Goal: Task Accomplishment & Management: Use online tool/utility

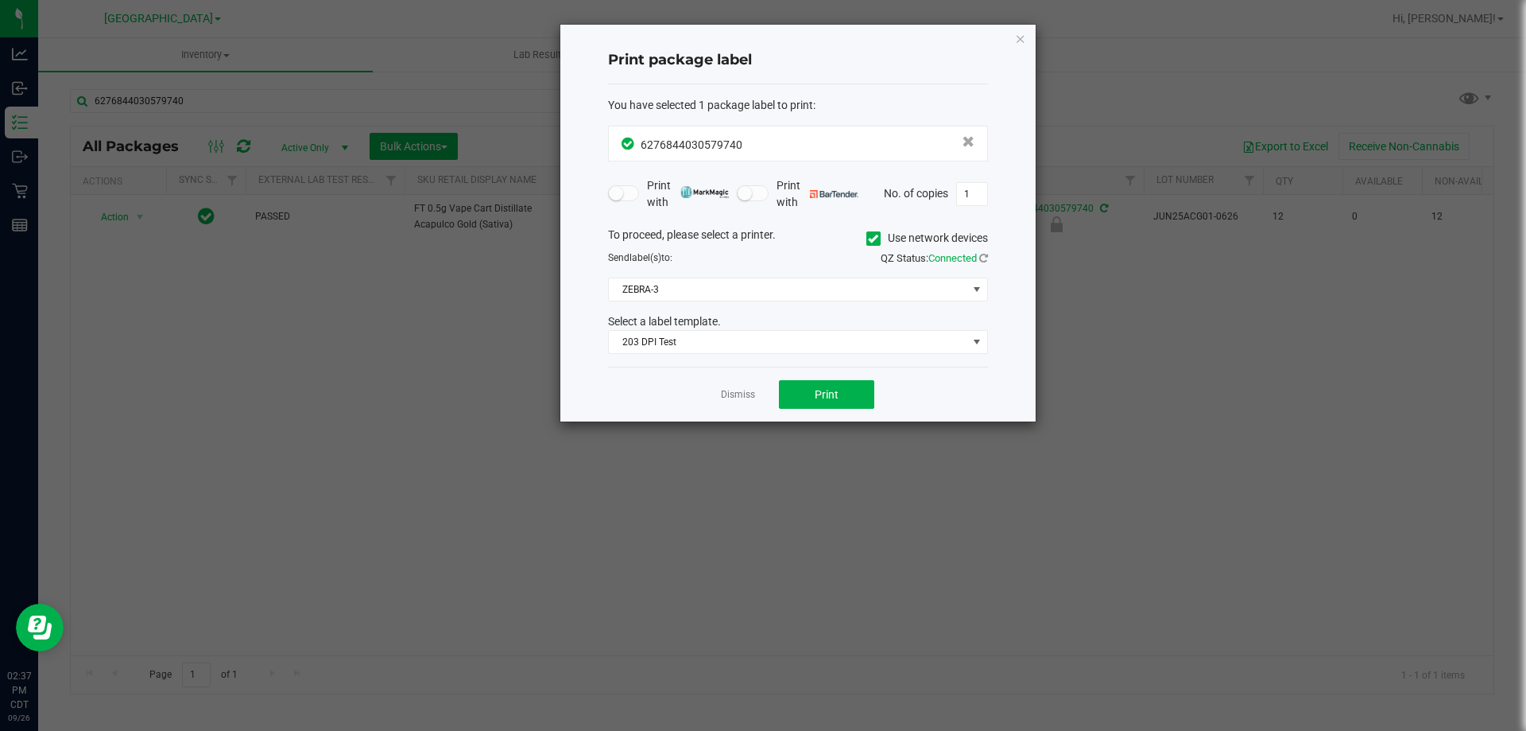
click at [399, 355] on ngb-modal-window "Print package label You have selected 1 package label to print : 62768440305797…" at bounding box center [769, 365] width 1538 height 731
click at [735, 396] on link "Dismiss" at bounding box center [738, 395] width 34 height 14
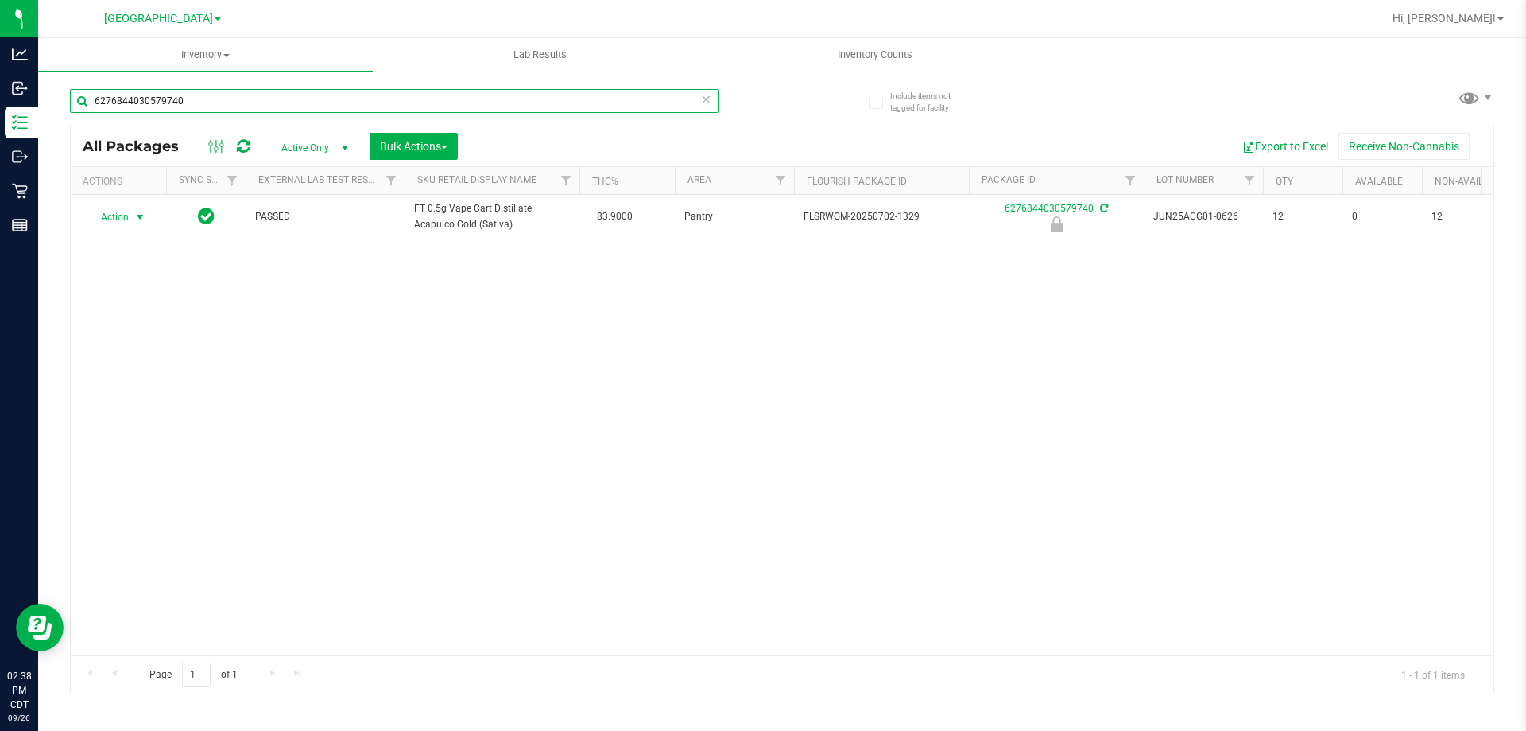
click at [315, 97] on input "6276844030579740" at bounding box center [394, 101] width 649 height 24
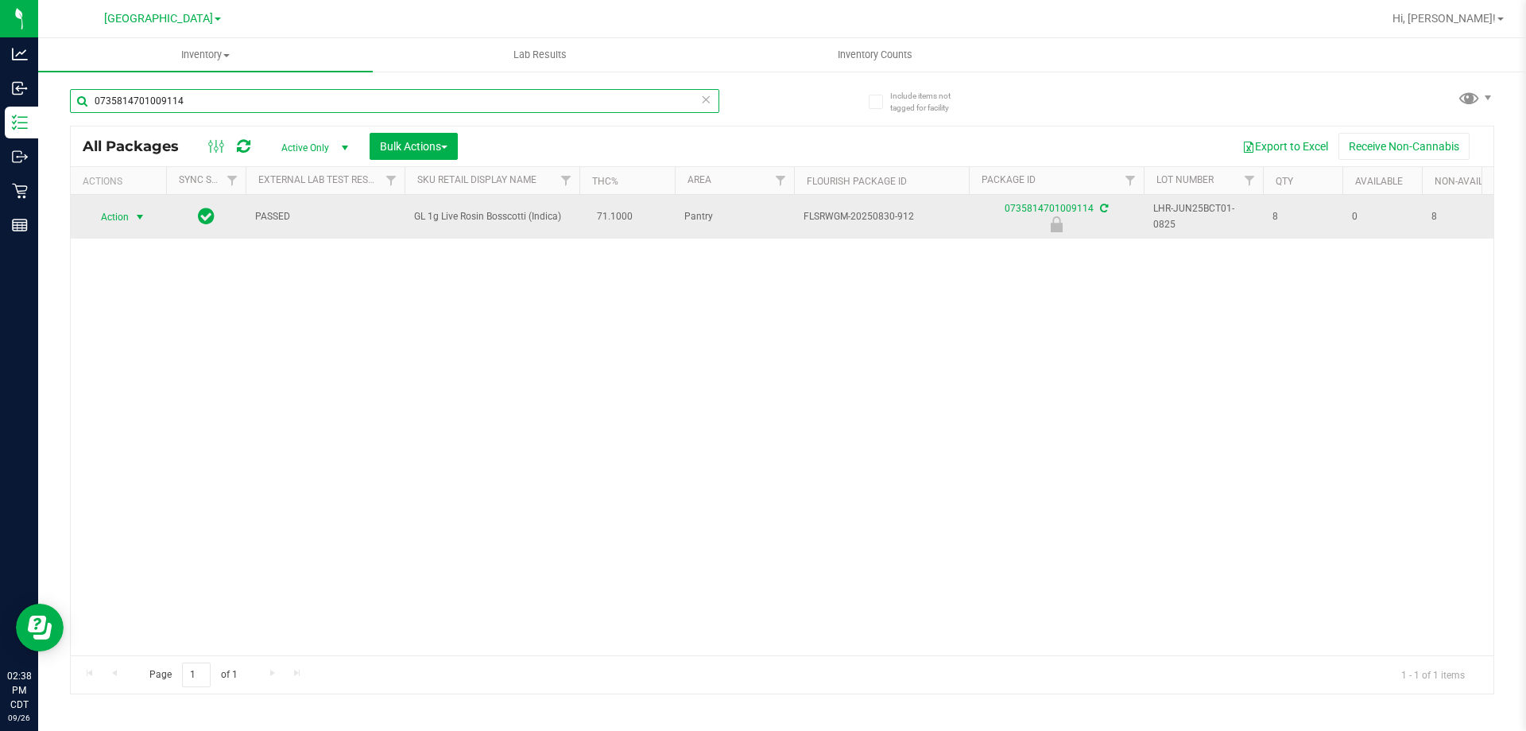
type input "0735814701009114"
click at [101, 213] on span "Action" at bounding box center [108, 217] width 43 height 22
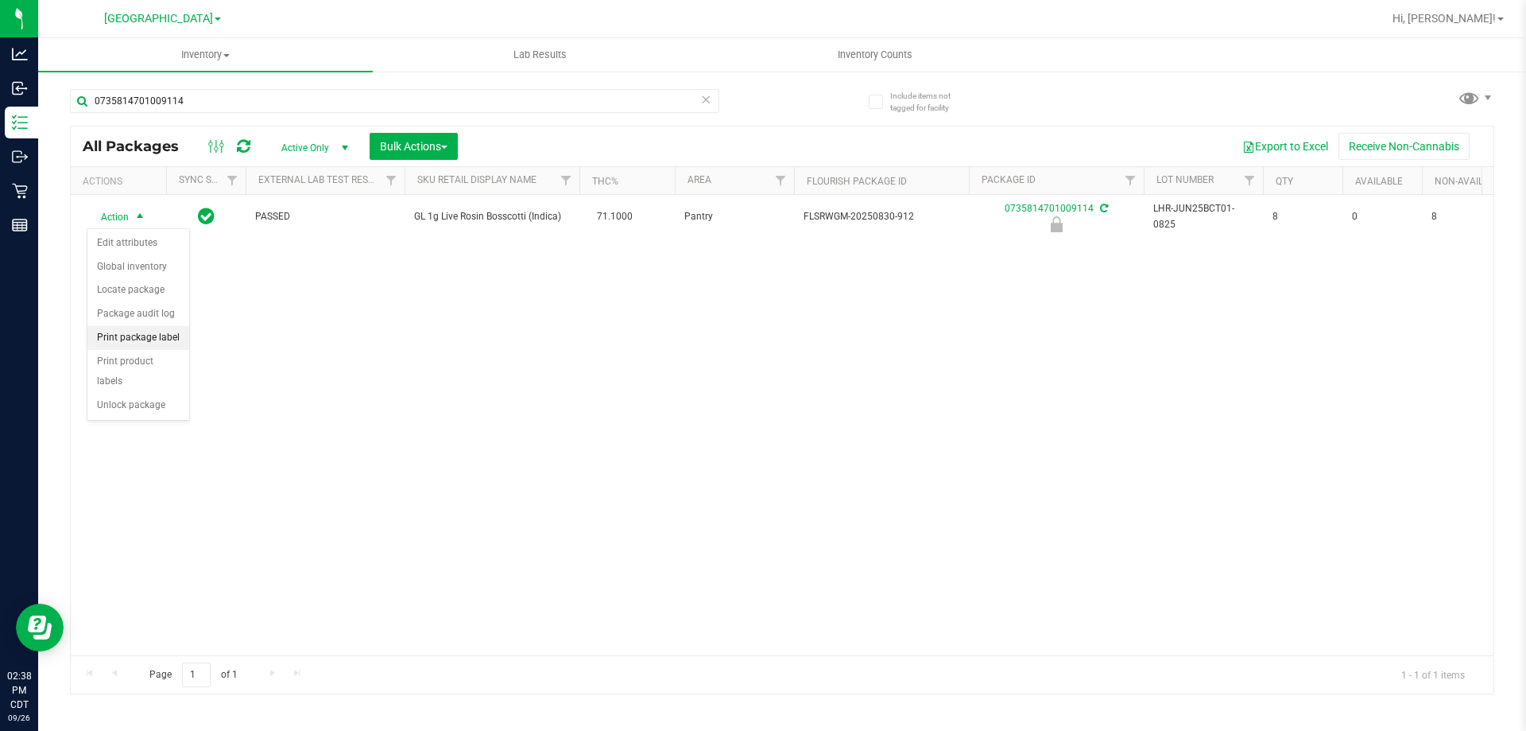
click at [143, 332] on li "Print package label" at bounding box center [138, 338] width 102 height 24
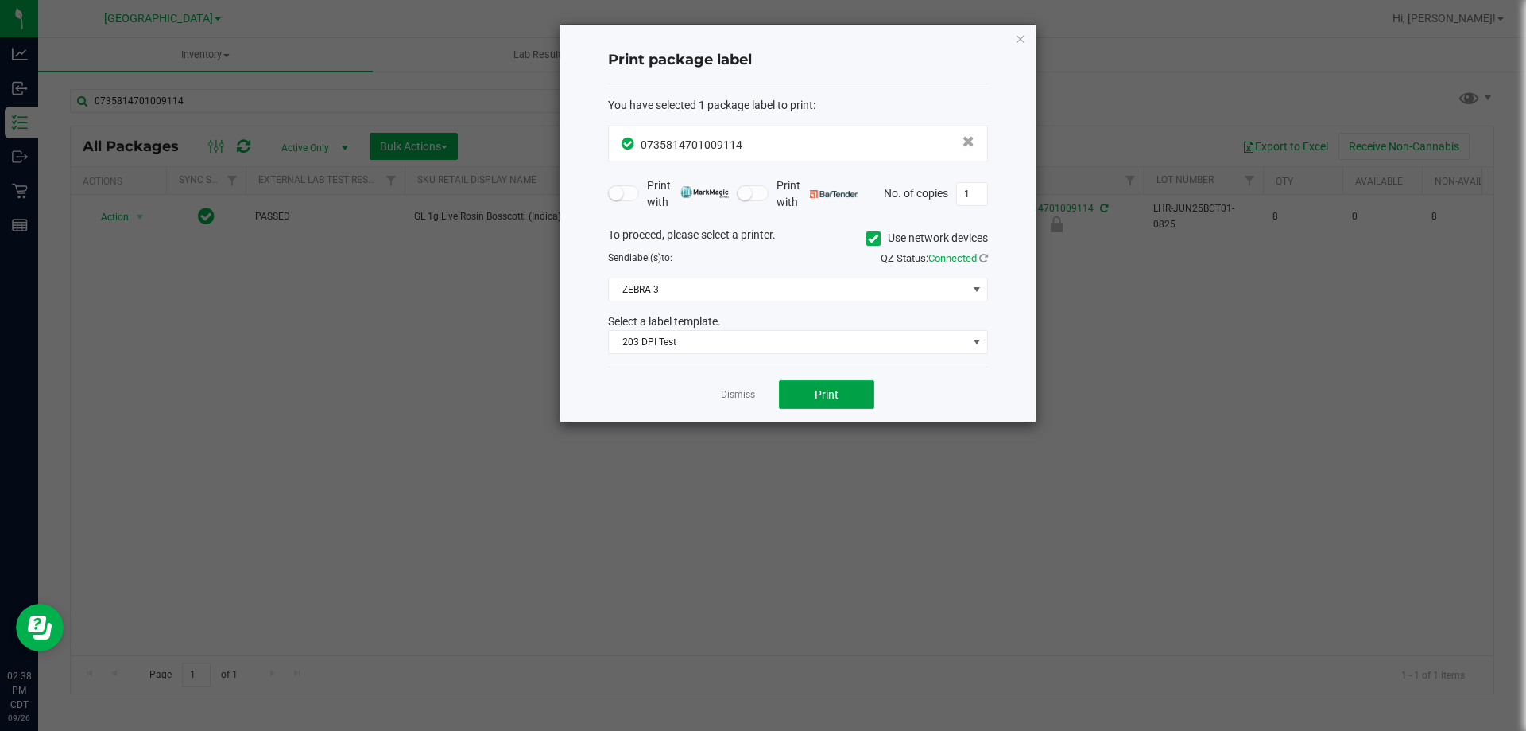
click at [838, 398] on span "Print" at bounding box center [827, 394] width 24 height 13
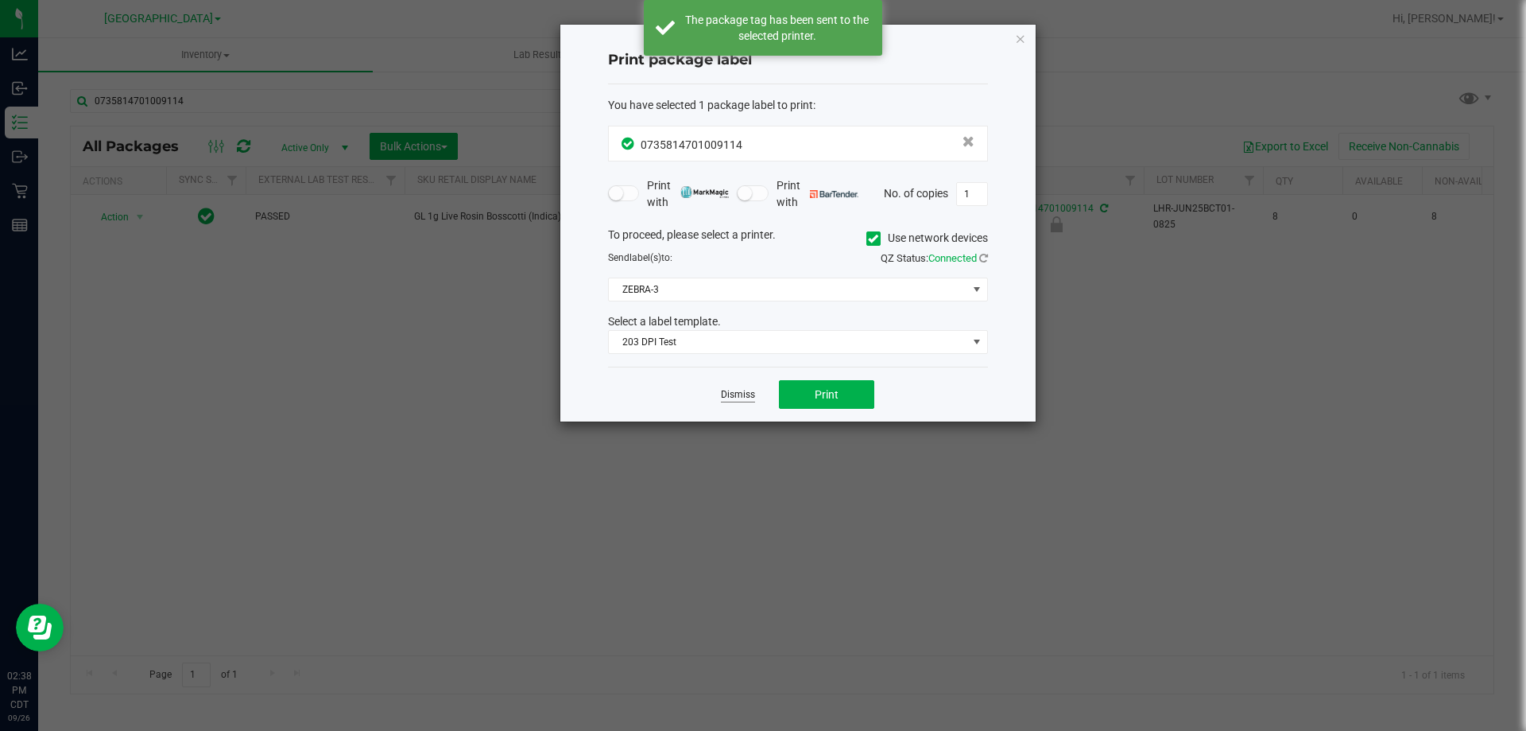
click at [745, 397] on link "Dismiss" at bounding box center [738, 395] width 34 height 14
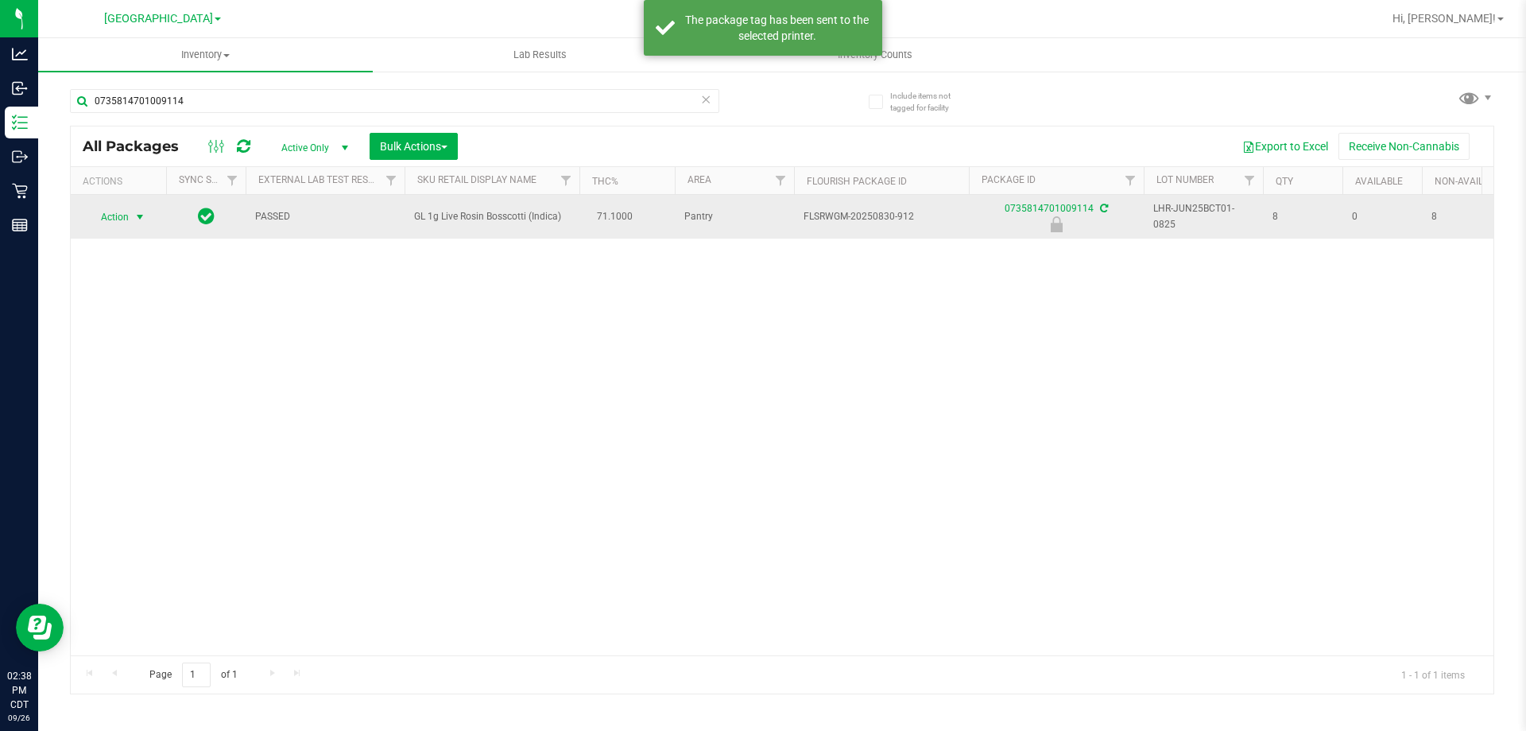
click at [95, 219] on span "Action" at bounding box center [108, 217] width 43 height 22
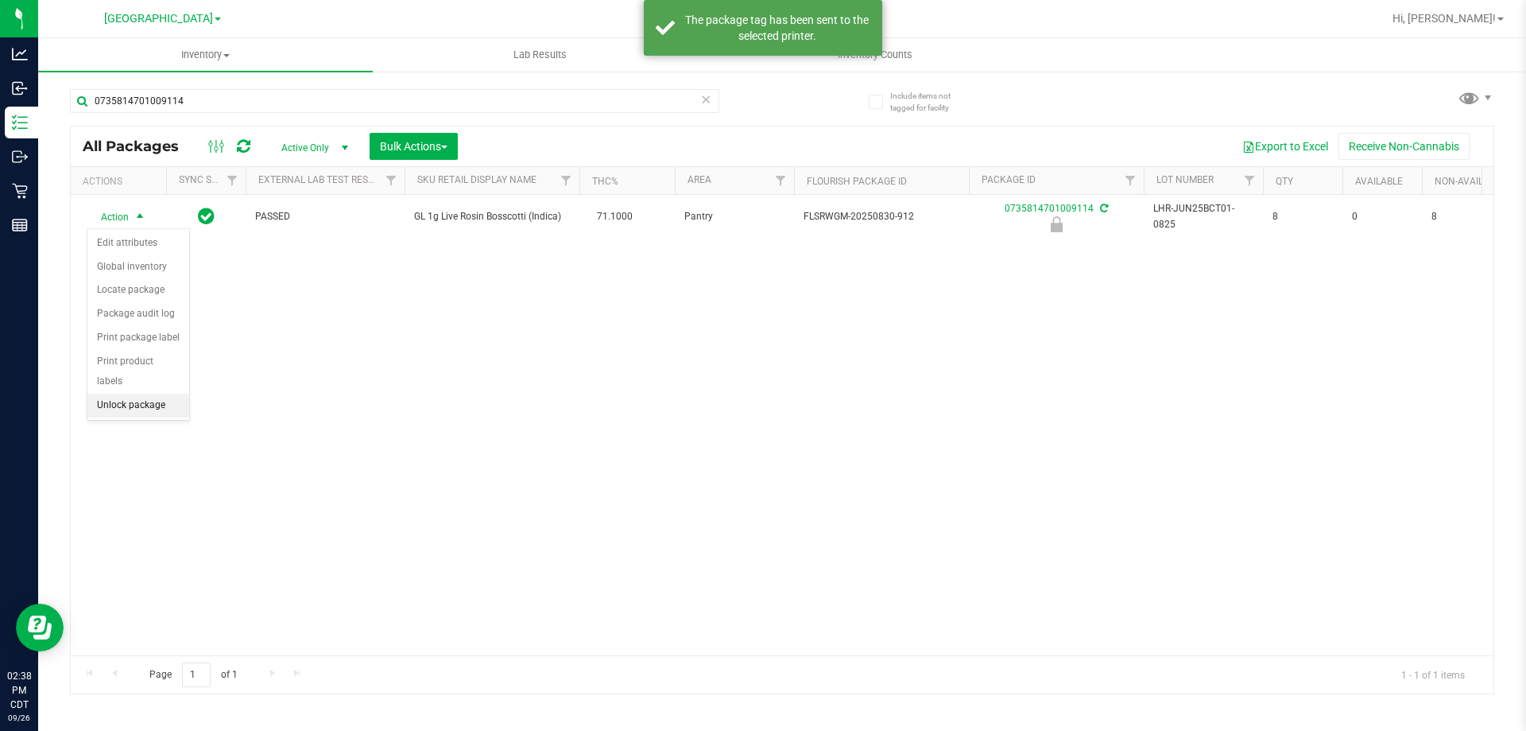
click at [143, 394] on li "Unlock package" at bounding box center [138, 406] width 102 height 24
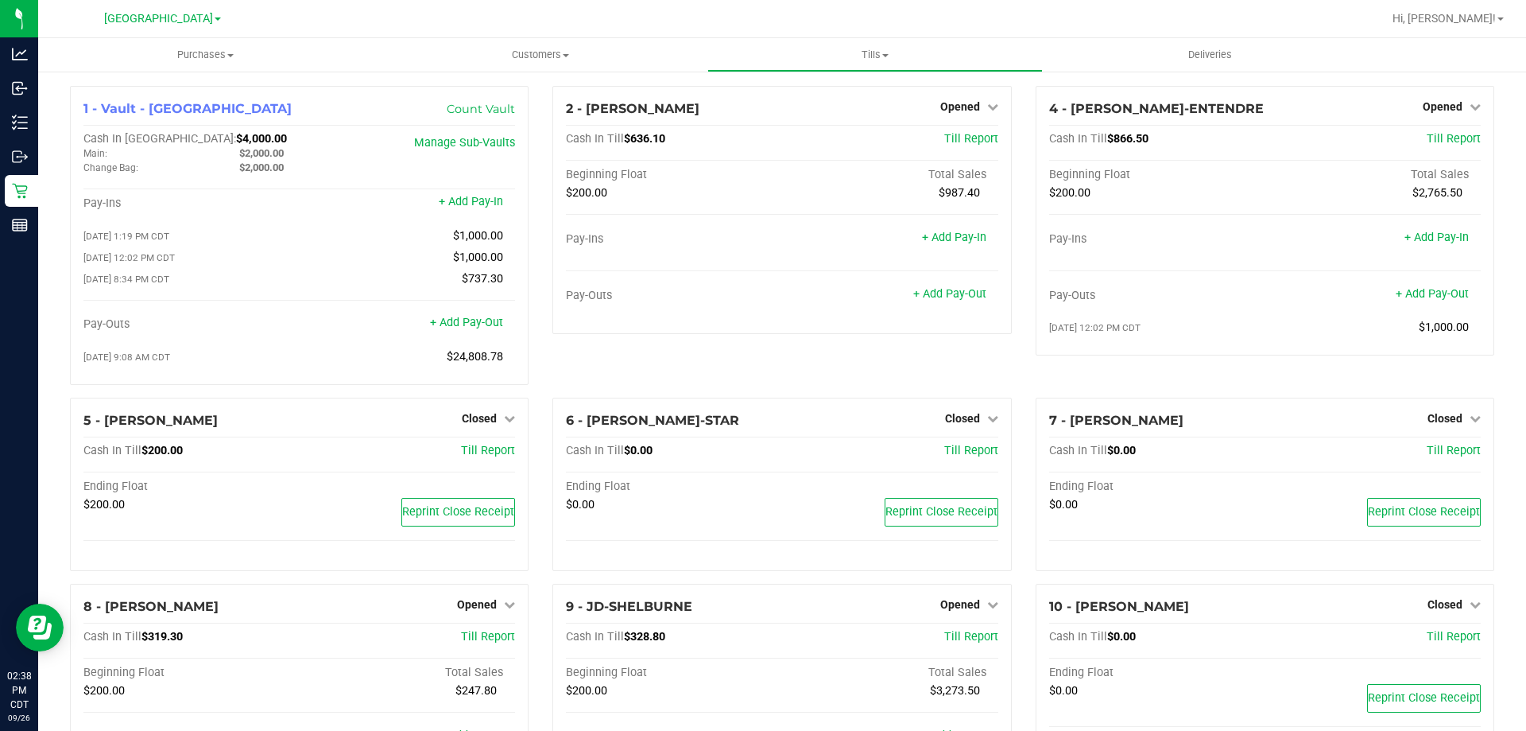
scroll to position [288, 0]
